Goal: Transaction & Acquisition: Purchase product/service

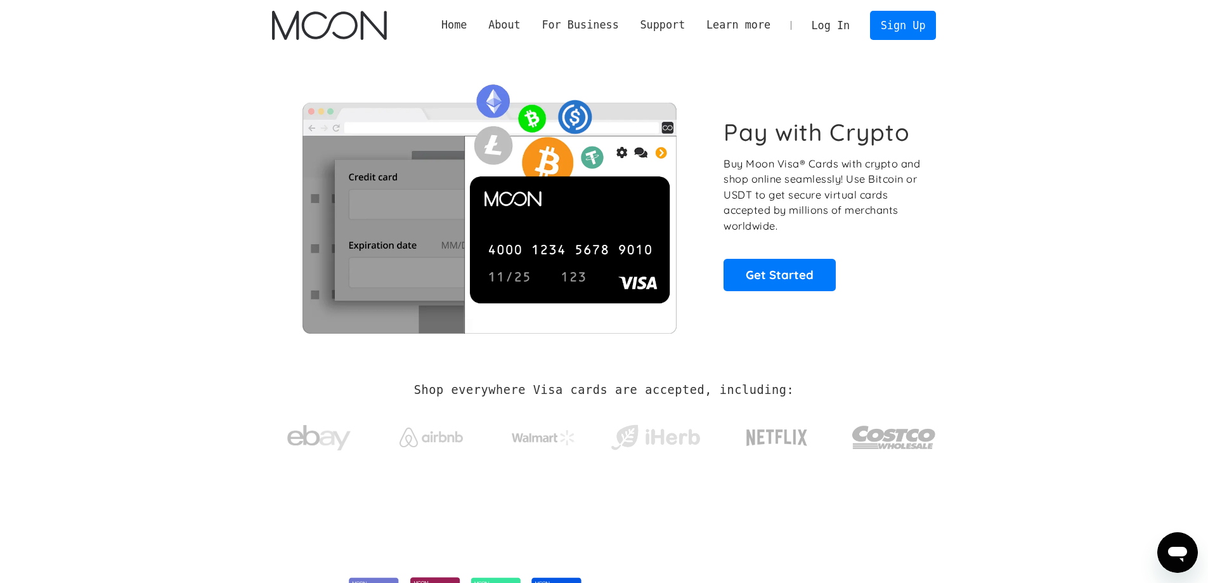
click at [838, 25] on link "Log In" at bounding box center [831, 25] width 60 height 28
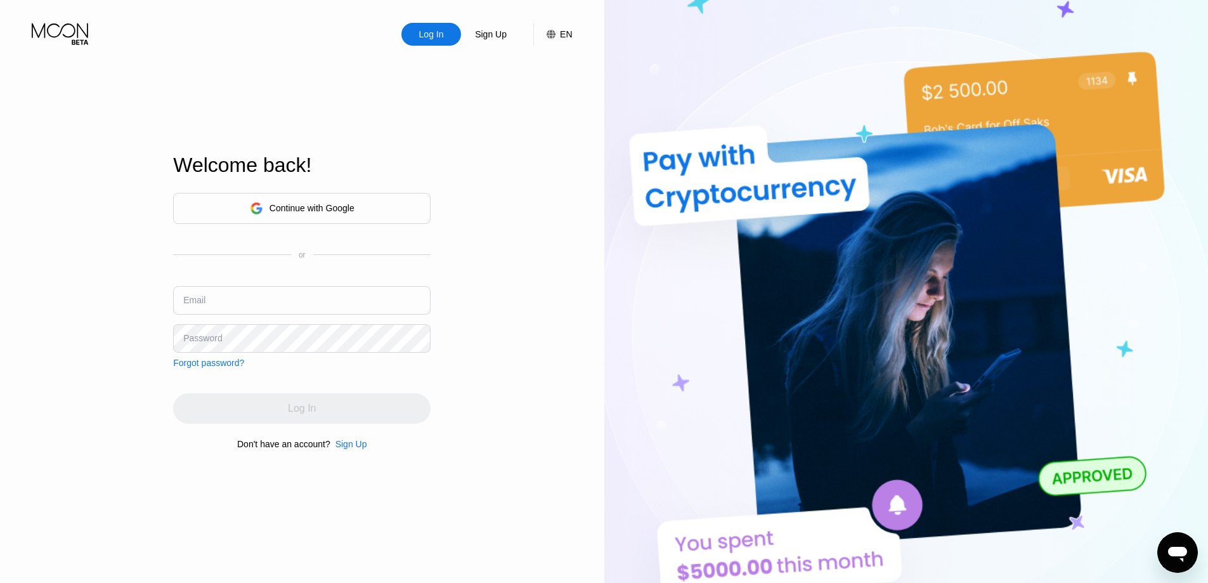
click at [329, 209] on div "Continue with Google" at bounding box center [312, 208] width 85 height 10
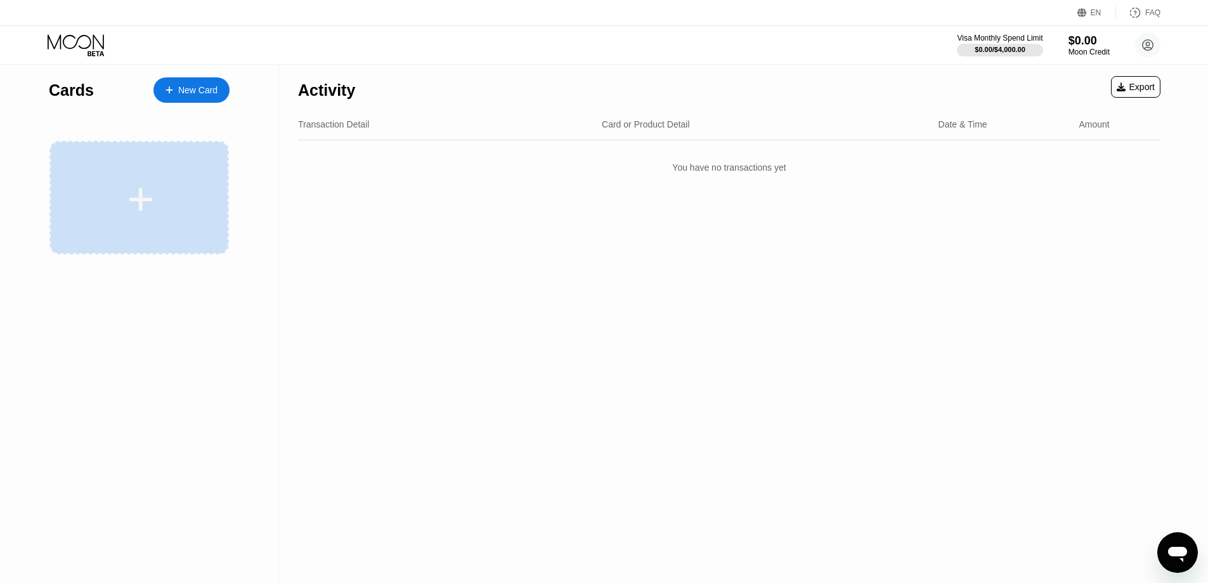
click at [164, 217] on div at bounding box center [138, 198] width 179 height 114
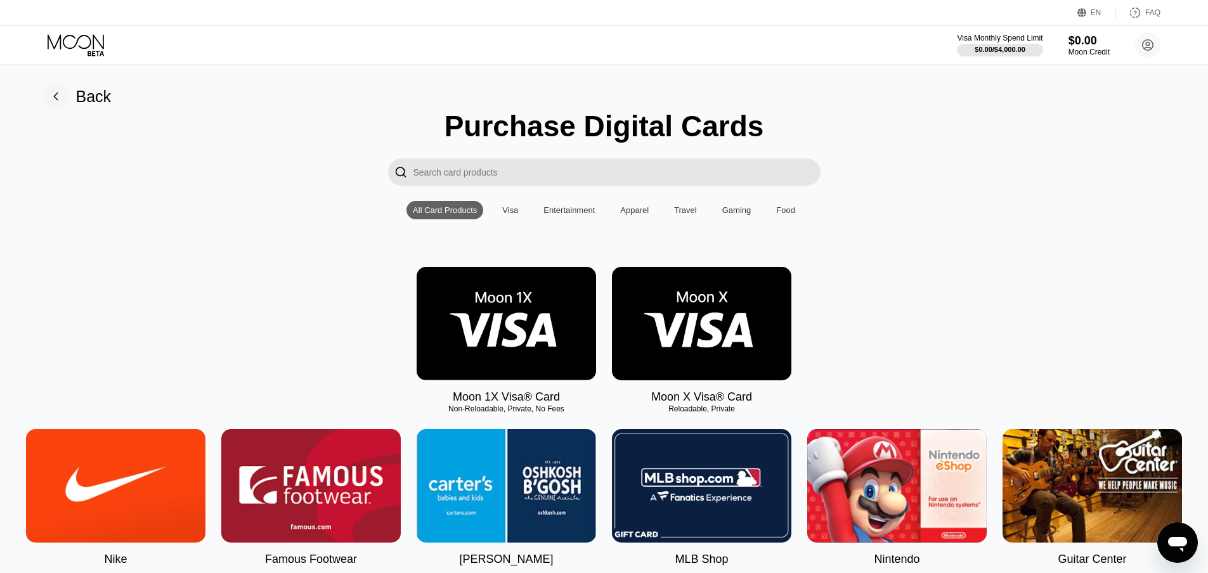
click at [734, 212] on div "Gaming" at bounding box center [736, 211] width 29 height 10
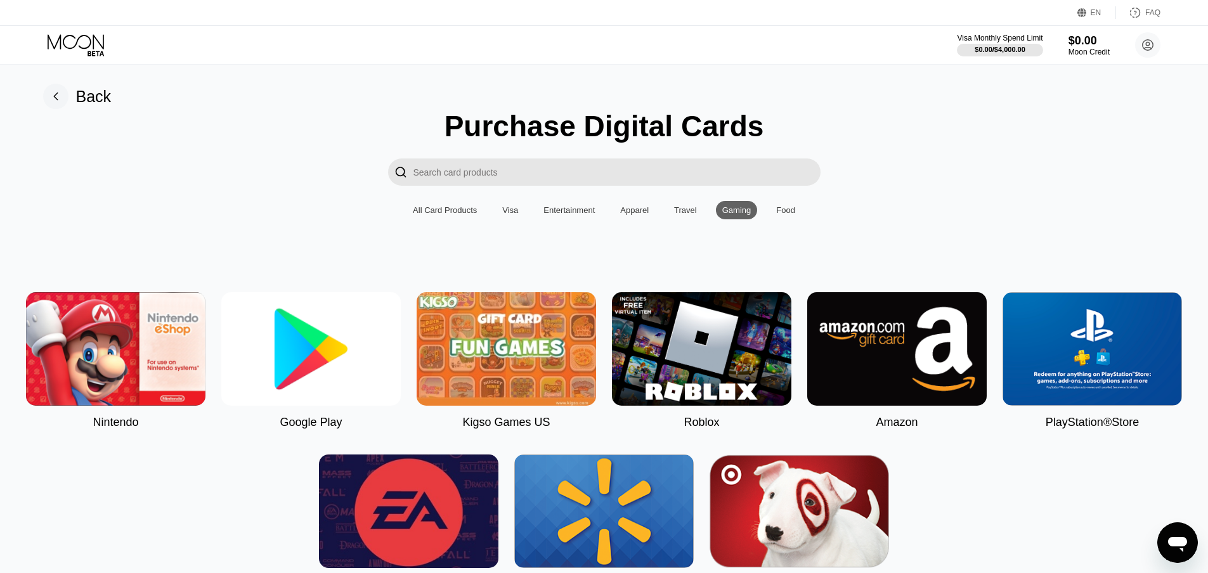
click at [519, 215] on div "Visa" at bounding box center [510, 210] width 29 height 18
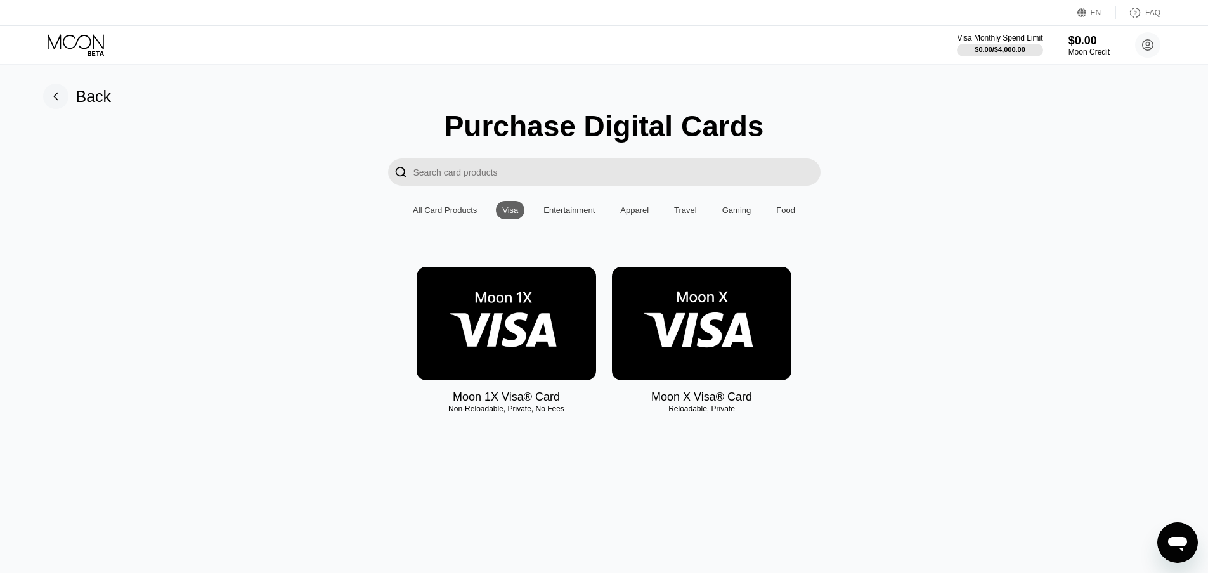
click at [672, 330] on img at bounding box center [701, 324] width 179 height 114
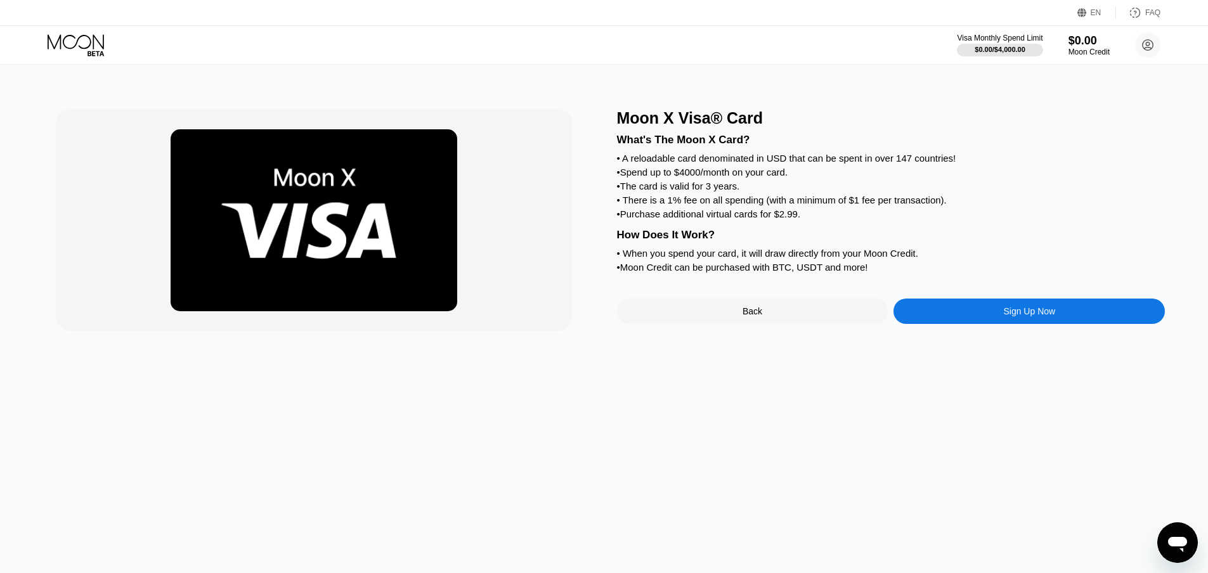
click at [982, 324] on div "Sign Up Now" at bounding box center [1029, 311] width 271 height 25
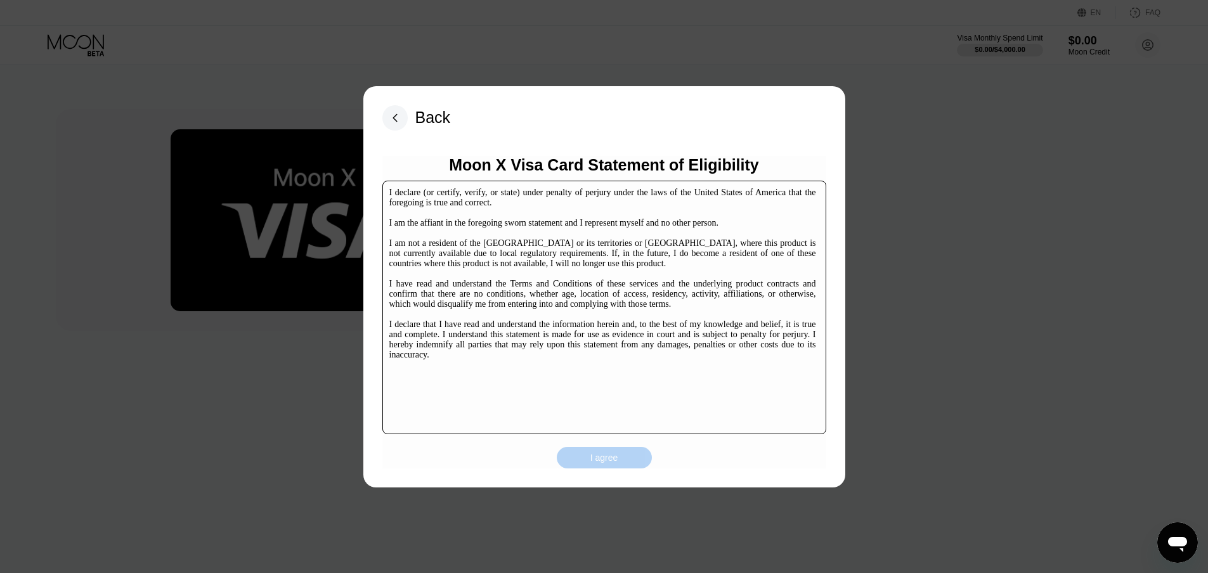
click at [597, 459] on div "I agree" at bounding box center [605, 457] width 28 height 11
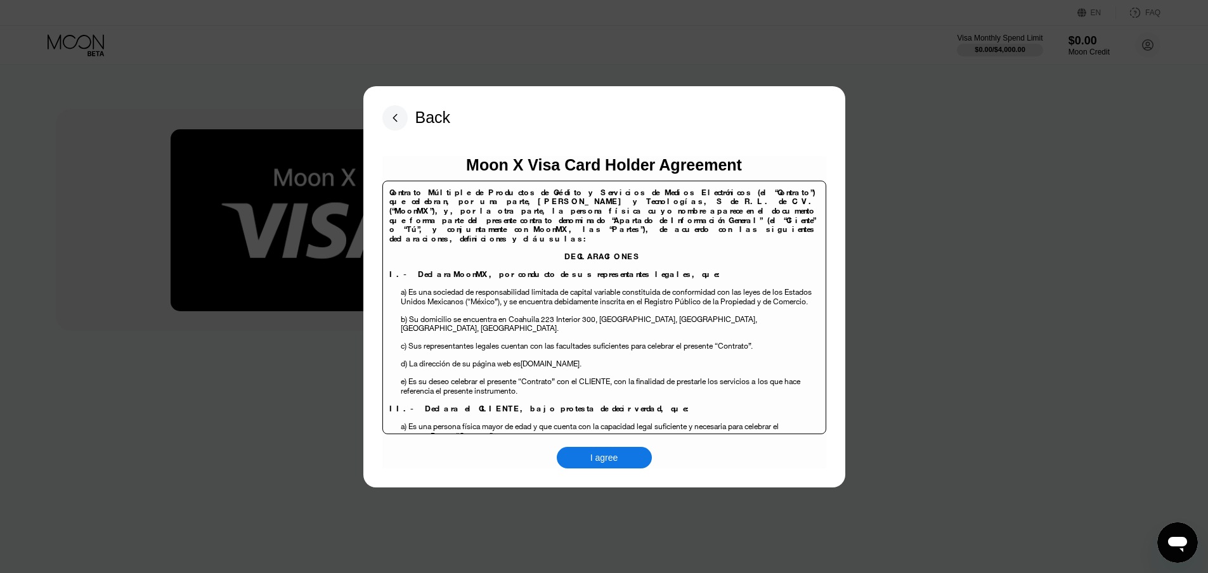
click at [597, 459] on div "I agree" at bounding box center [605, 457] width 28 height 11
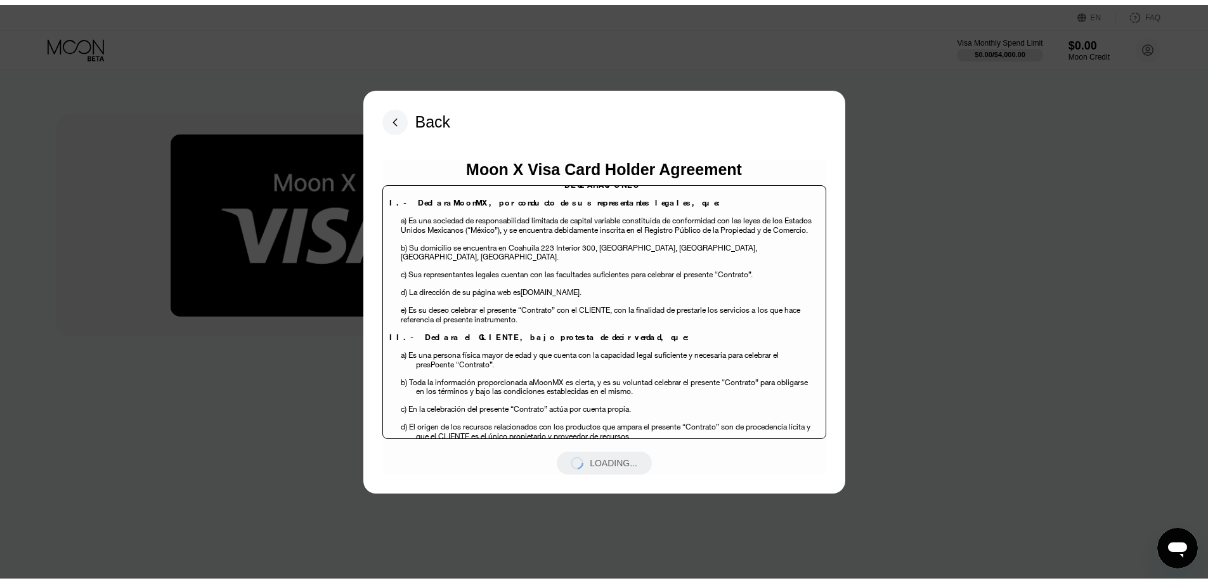
scroll to position [127, 0]
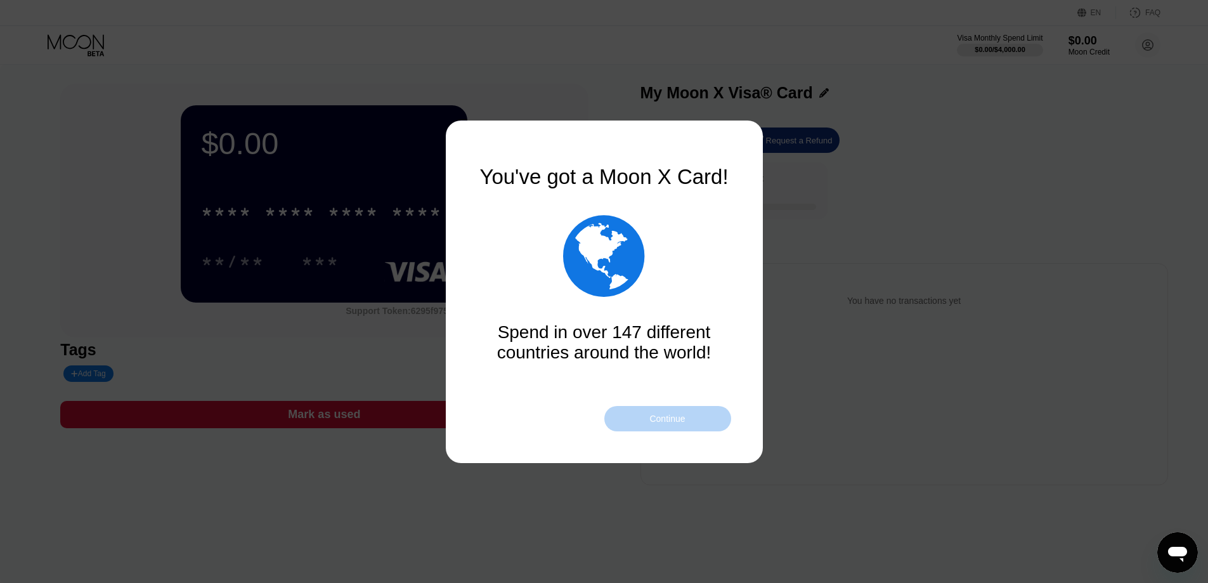
click at [655, 421] on div "Continue" at bounding box center [667, 419] width 36 height 10
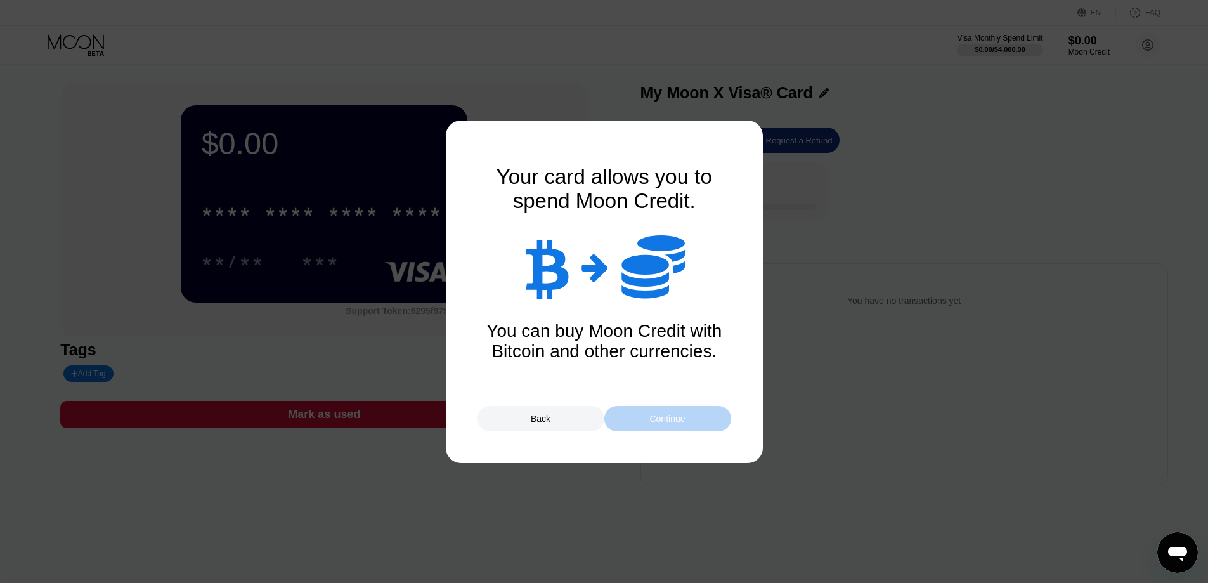
click at [655, 421] on div "Continue" at bounding box center [667, 419] width 36 height 10
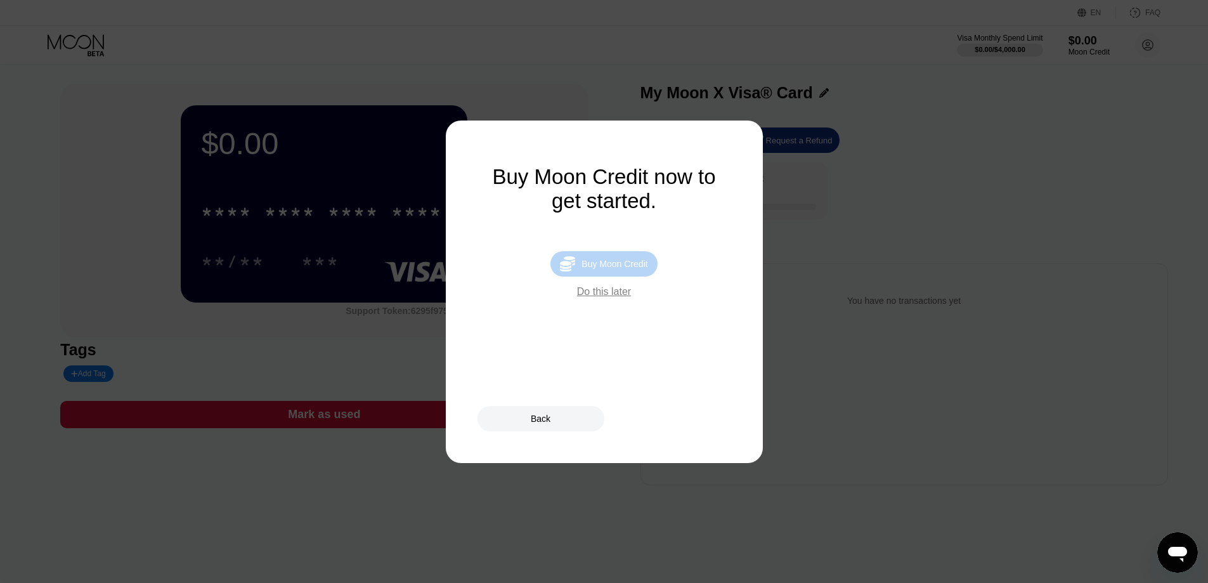
click at [591, 269] on div "Buy Moon Credit" at bounding box center [615, 264] width 66 height 10
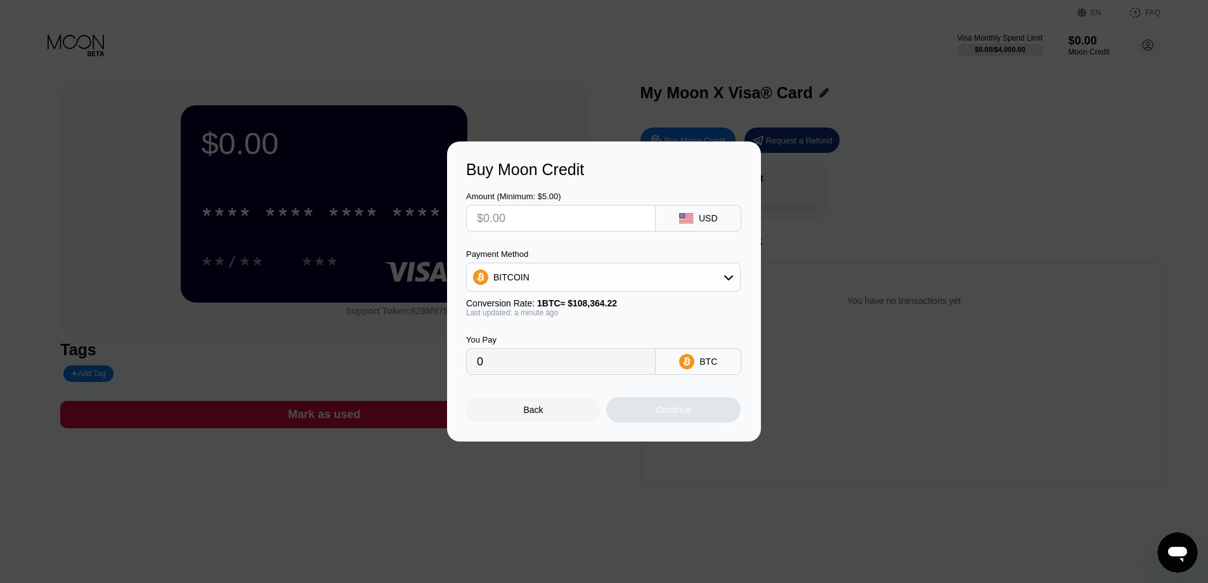
click at [587, 272] on div "BITCOIN" at bounding box center [603, 276] width 273 height 25
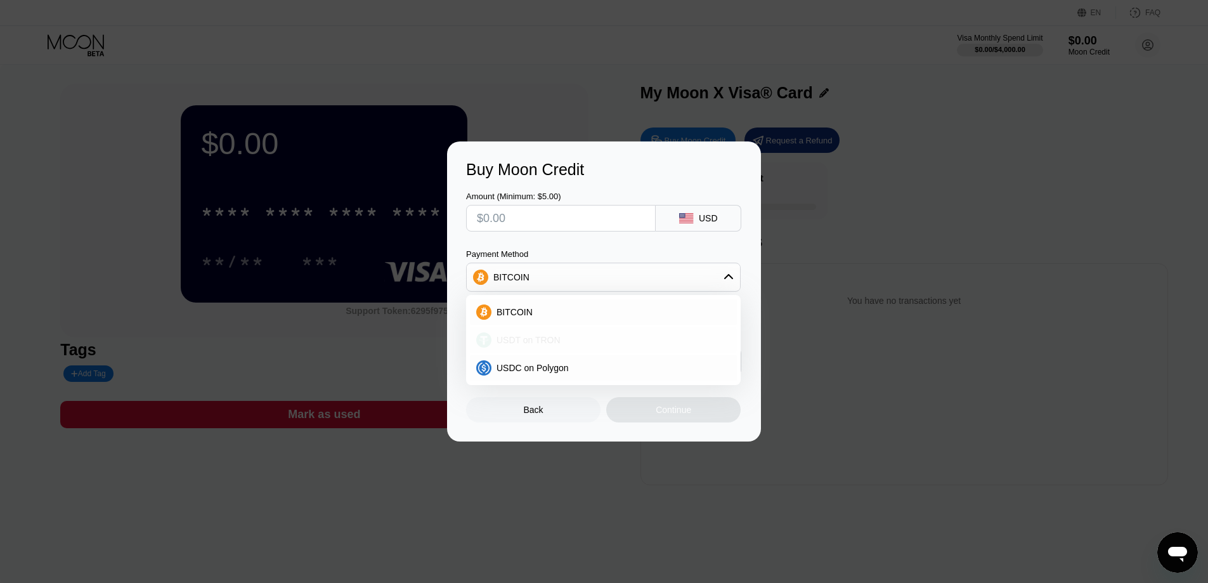
click at [559, 341] on div "USDT on TRON" at bounding box center [611, 340] width 239 height 10
type input "0.00"
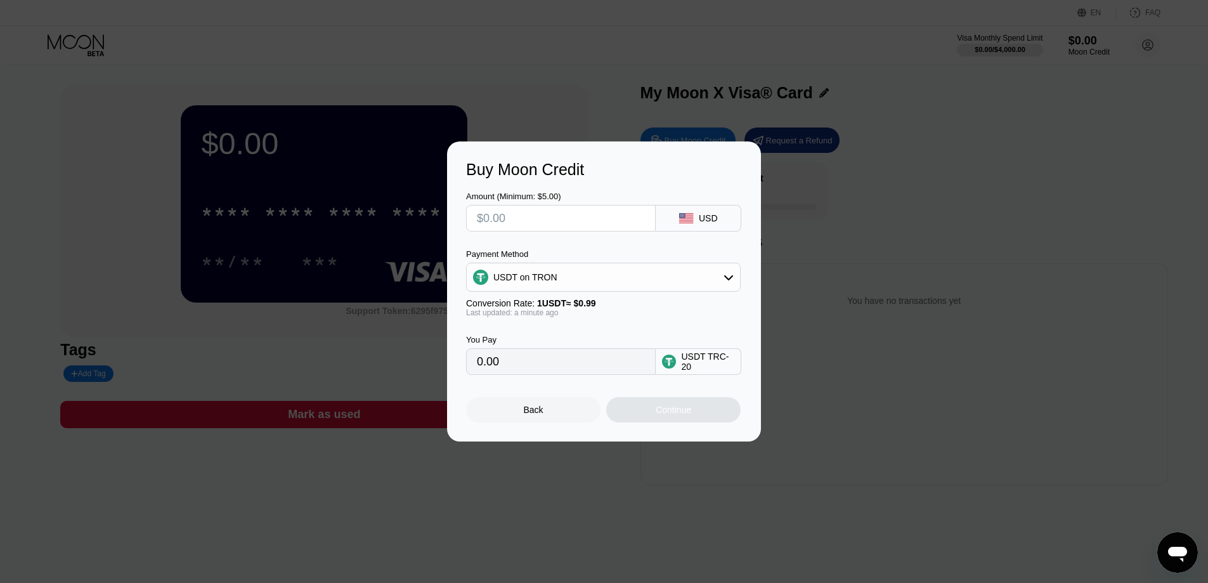
click at [582, 322] on div "You Pay 0.00 USDT TRC-20" at bounding box center [604, 346] width 276 height 58
click at [788, 343] on div "Buy Moon Credit Amount (Minimum: $5.00) USD Payment Method USDT on TRON Convers…" at bounding box center [604, 291] width 1208 height 300
click at [568, 419] on div "Back" at bounding box center [533, 409] width 134 height 25
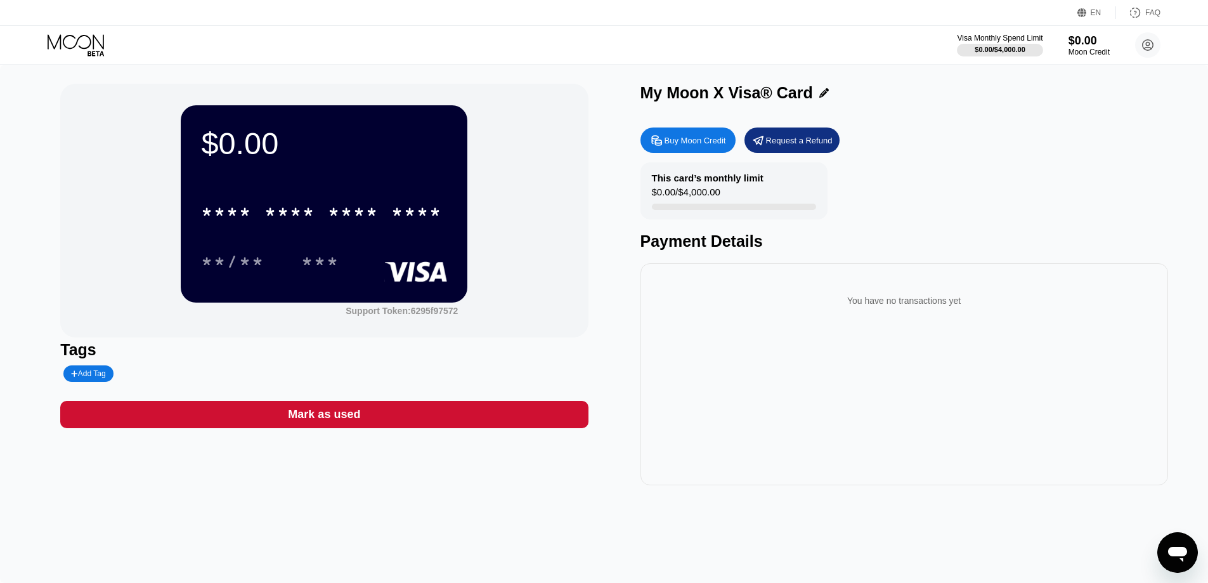
click at [366, 252] on div "**/** ***" at bounding box center [324, 261] width 246 height 32
click at [256, 261] on div "**/**" at bounding box center [232, 263] width 63 height 20
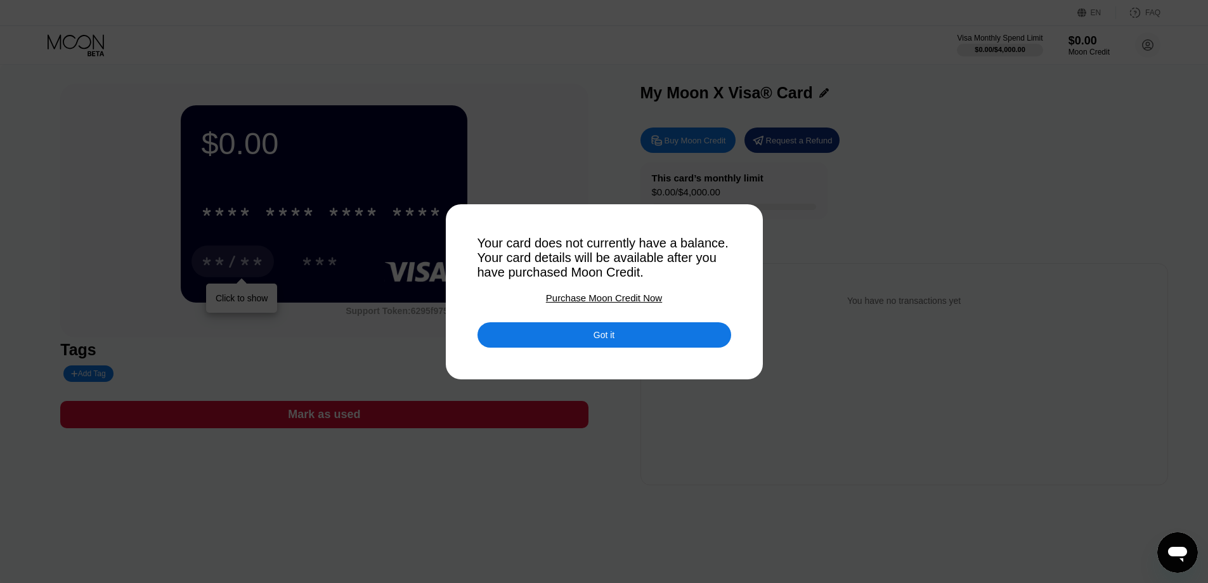
click at [582, 348] on div "Got it" at bounding box center [605, 334] width 254 height 25
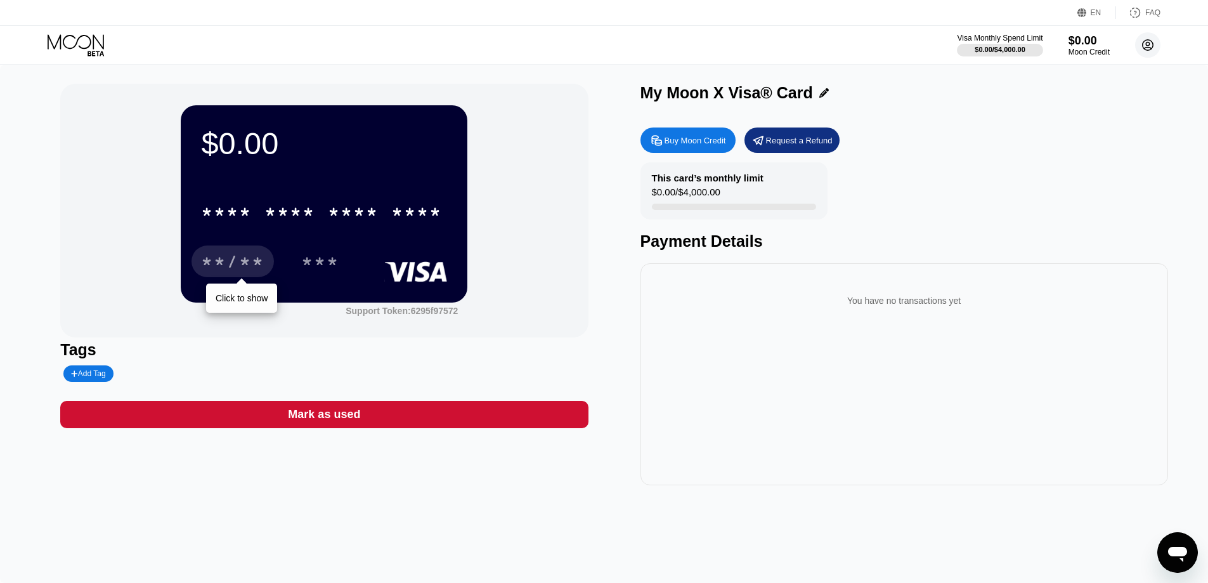
click at [1143, 46] on icon at bounding box center [1148, 45] width 11 height 11
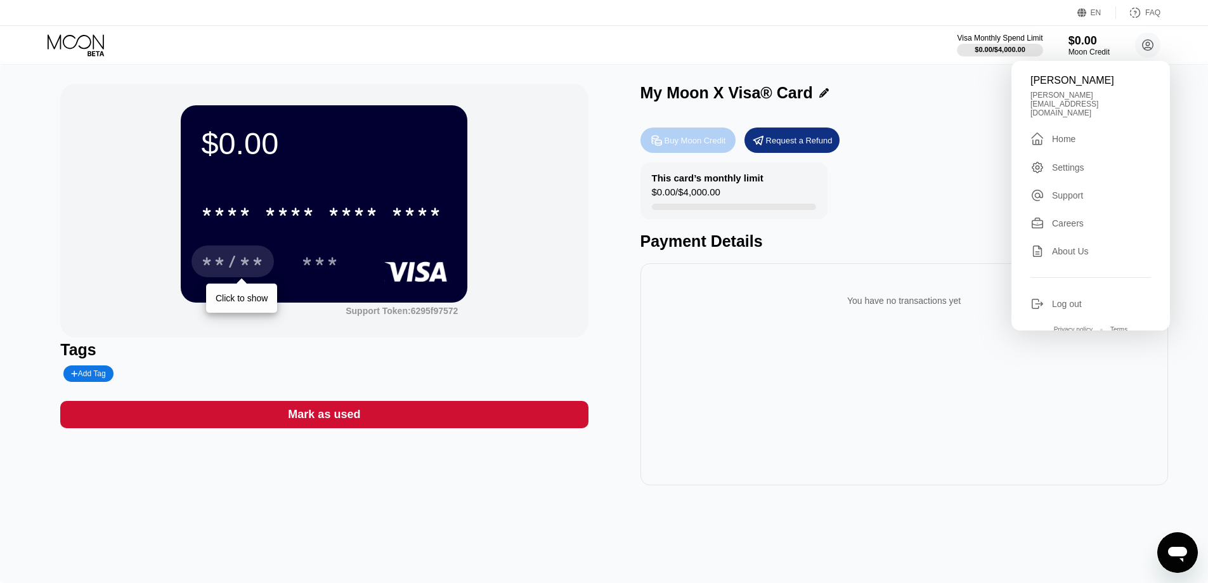
click at [724, 142] on div "Buy Moon Credit" at bounding box center [696, 140] width 62 height 11
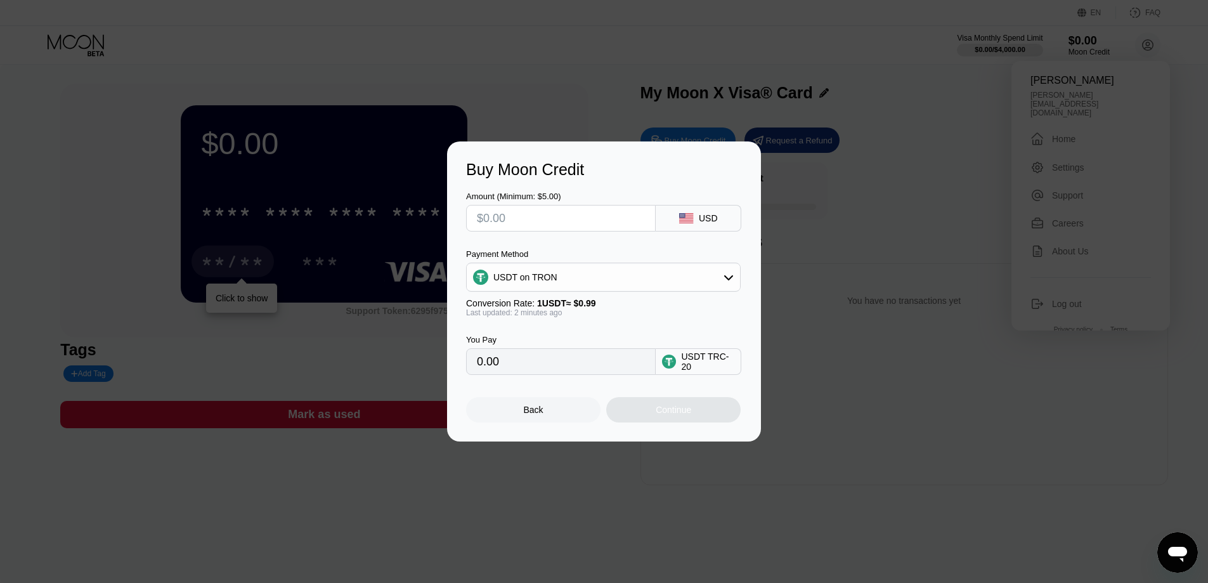
click at [800, 169] on div "Buy Moon Credit Amount (Minimum: $5.00) USD Payment Method USDT on TRON Convers…" at bounding box center [604, 291] width 1208 height 300
click at [880, 179] on div "Buy Moon Credit Amount (Minimum: $5.00) USD Payment Method USDT on TRON Convers…" at bounding box center [604, 291] width 1208 height 300
click at [571, 409] on div "Back" at bounding box center [533, 409] width 134 height 25
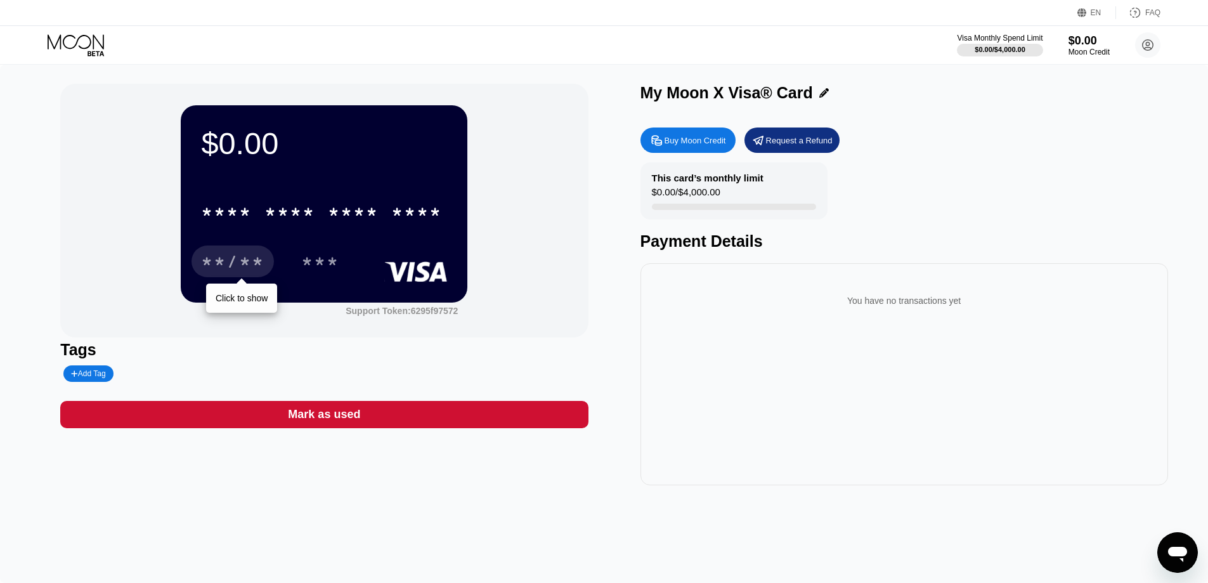
click at [1177, 554] on icon "Open messaging window" at bounding box center [1177, 554] width 19 height 15
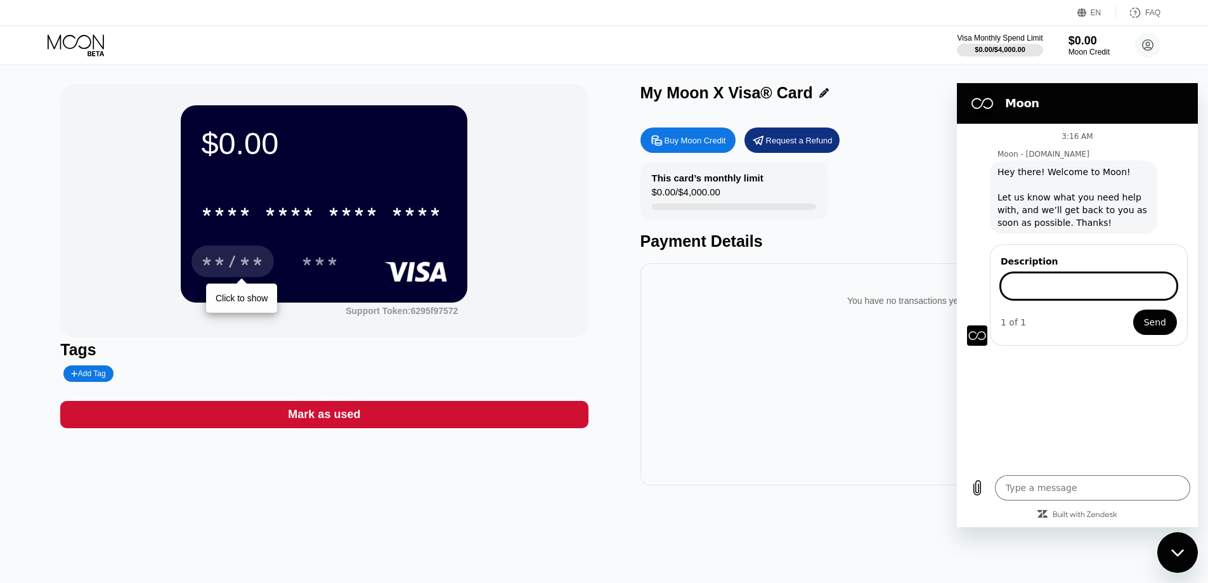
type textarea "x"
click at [335, 414] on div "Mark as used" at bounding box center [324, 414] width 72 height 15
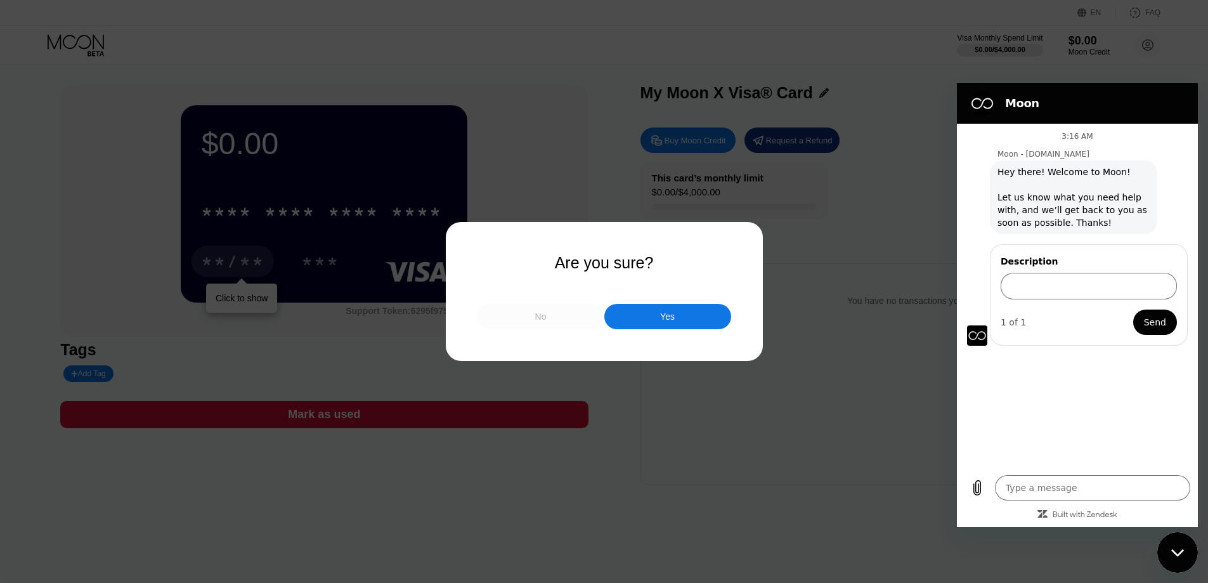
click at [491, 316] on div "No" at bounding box center [541, 316] width 127 height 25
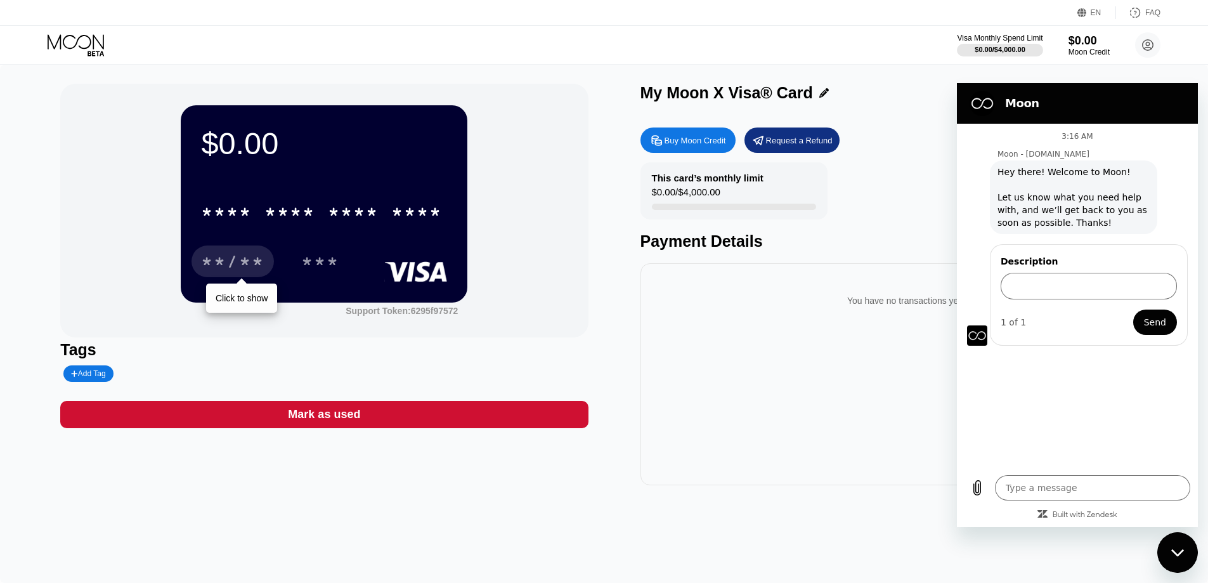
click at [222, 269] on div "**/**" at bounding box center [232, 263] width 63 height 20
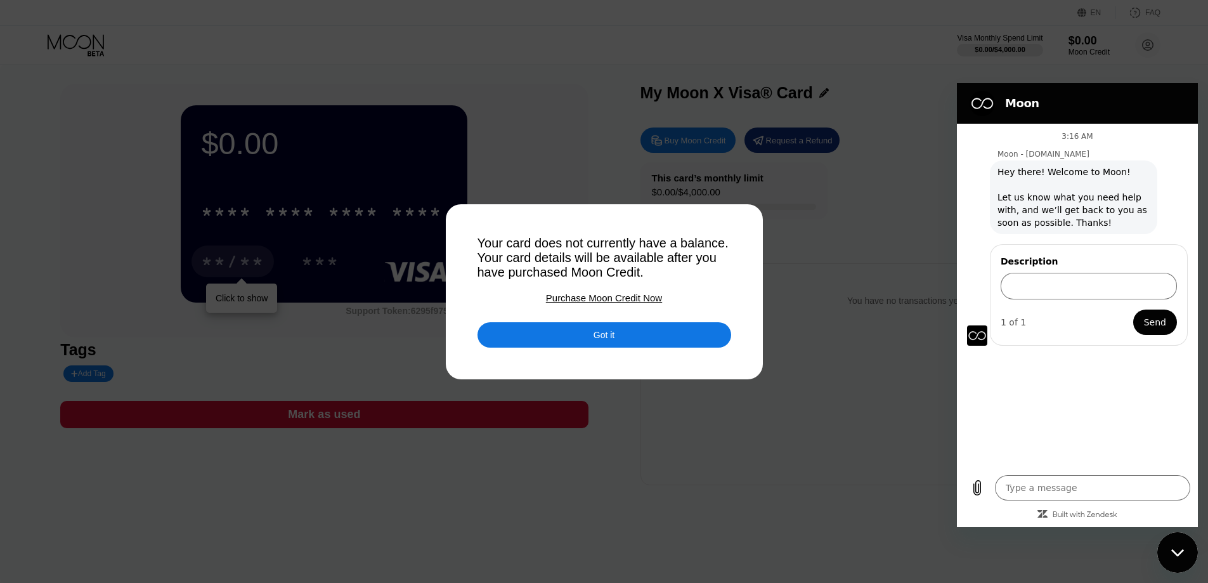
click at [529, 341] on div "Got it" at bounding box center [605, 334] width 254 height 25
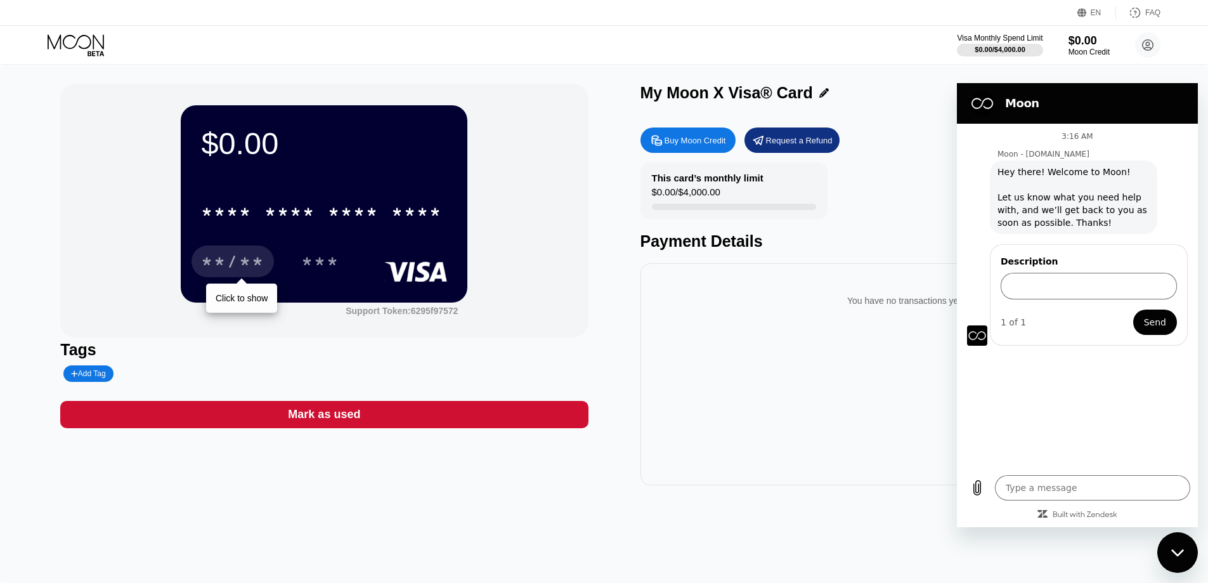
click at [96, 176] on div "$0.00 * * * * * * * * * * * * **** **/** Click to show *** Support Token: 6295f…" at bounding box center [324, 211] width 528 height 254
click at [1151, 41] on icon at bounding box center [1148, 45] width 11 height 11
